Goal: Transaction & Acquisition: Purchase product/service

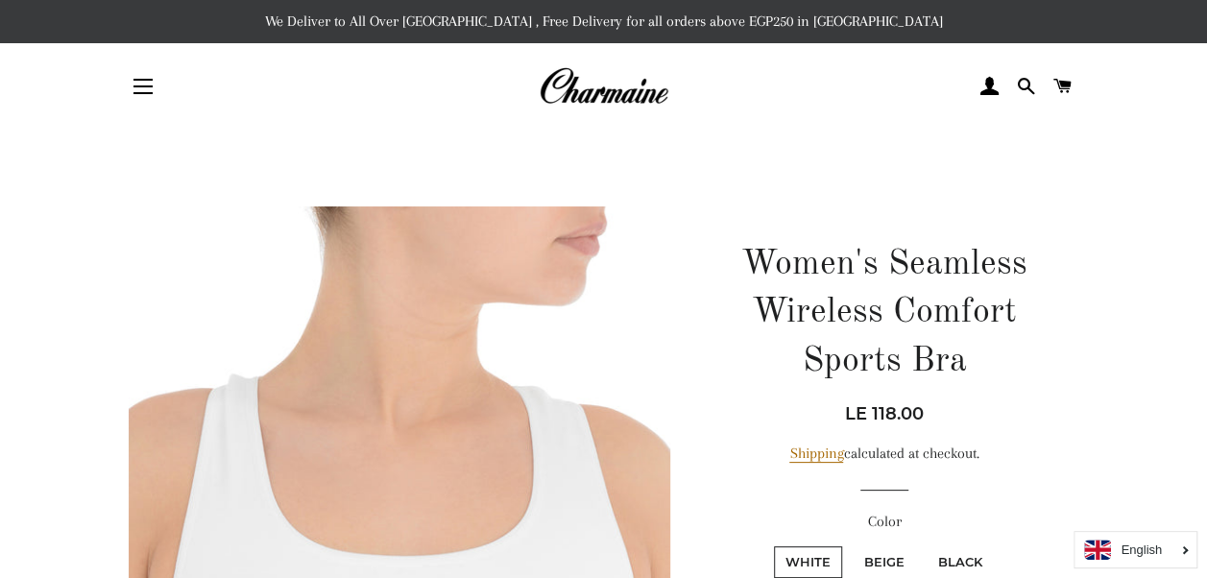
click at [139, 84] on button "Site navigation" at bounding box center [143, 86] width 48 height 48
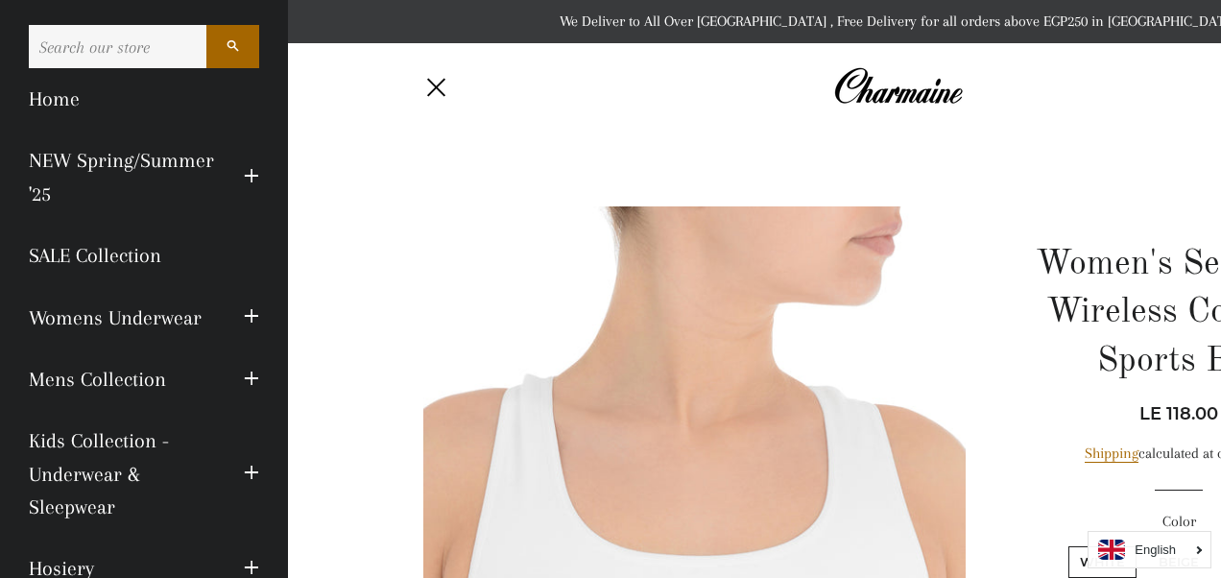
click at [134, 46] on input "Search our store" at bounding box center [118, 46] width 178 height 43
click at [484, 98] on div "Site navigation" at bounding box center [502, 87] width 158 height 58
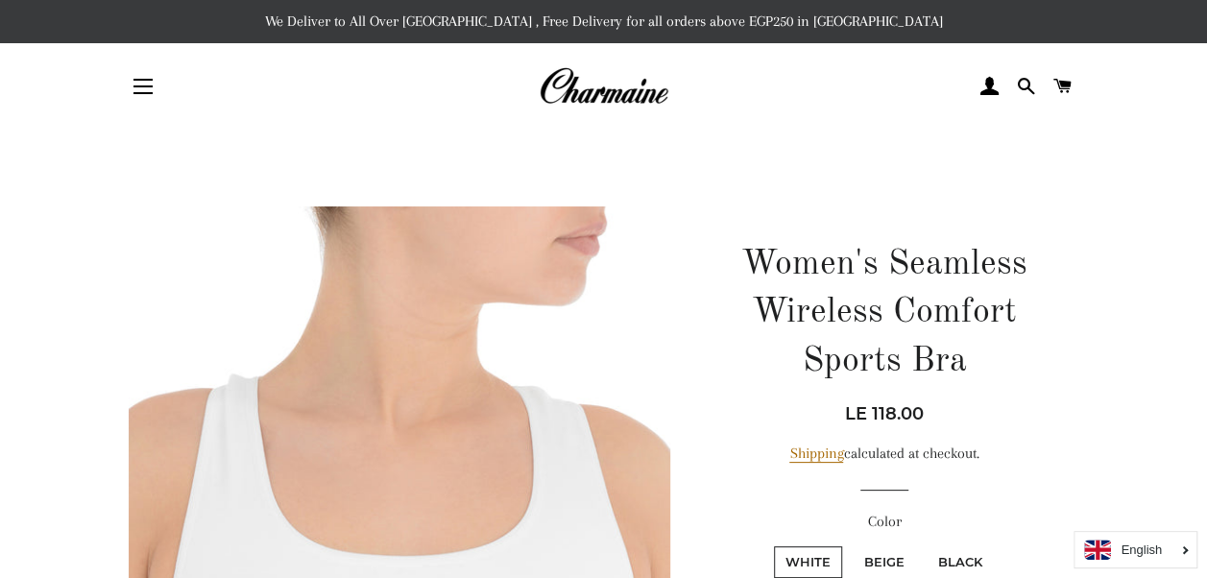
click at [146, 86] on span "button" at bounding box center [142, 86] width 19 height 2
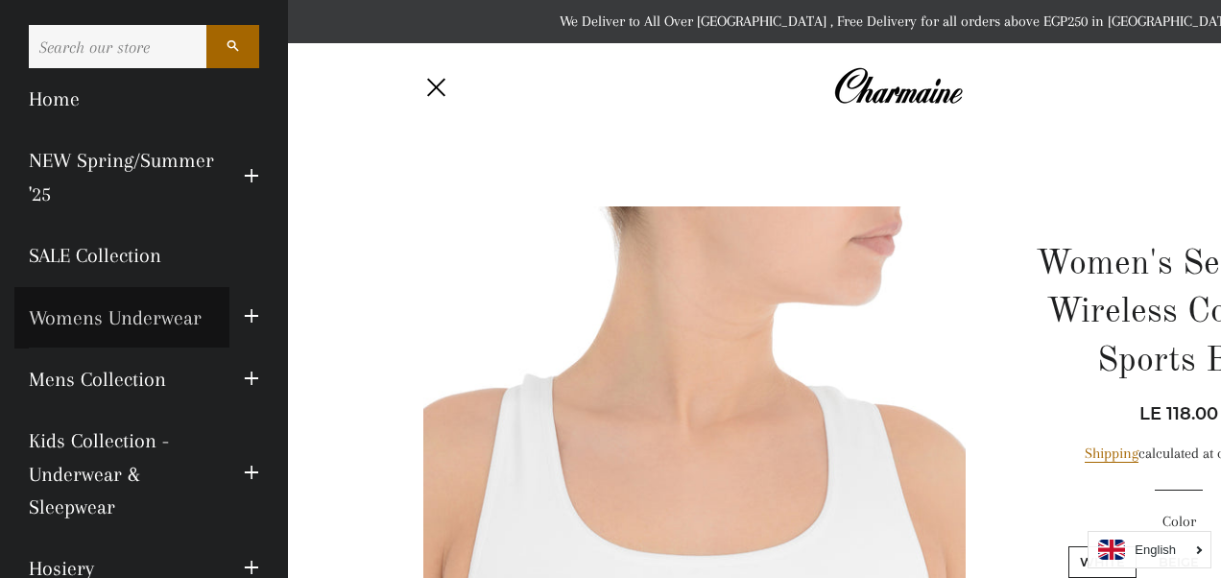
click at [65, 326] on link "Womens Underwear" at bounding box center [121, 317] width 215 height 61
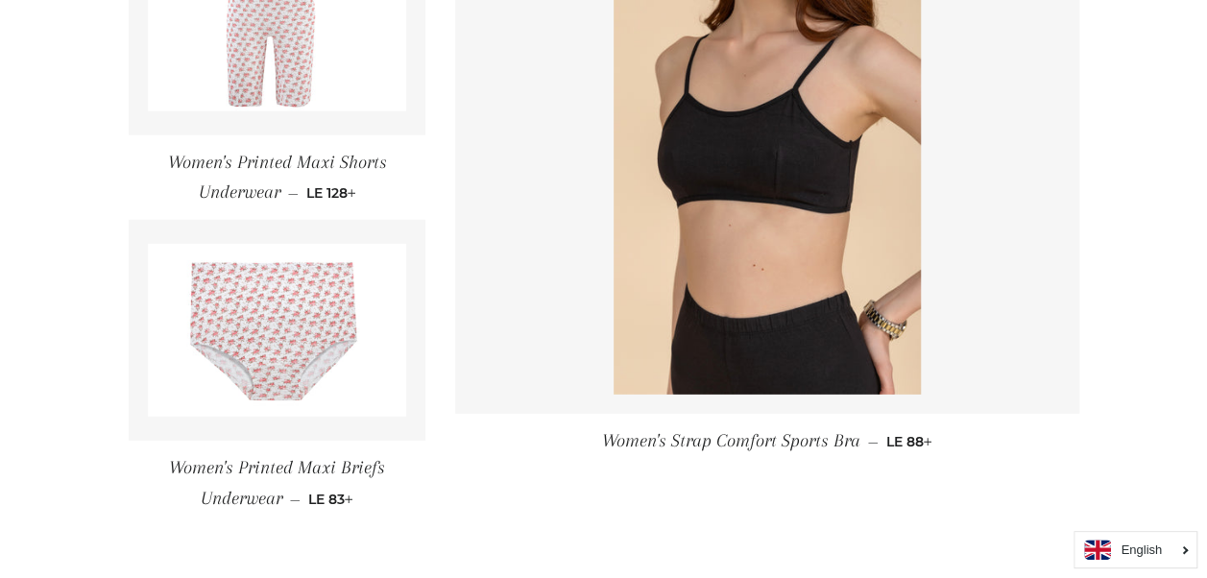
scroll to position [2671, 0]
